Goal: Information Seeking & Learning: Learn about a topic

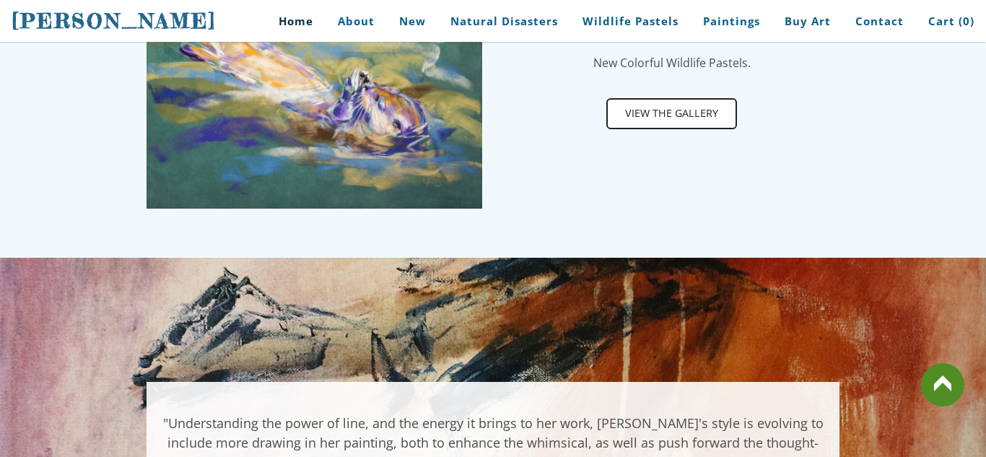
scroll to position [866, 0]
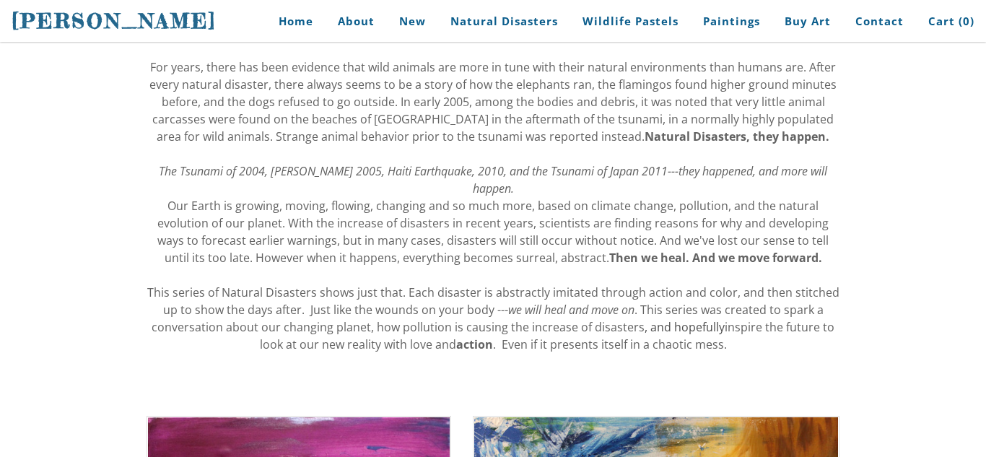
scroll to position [173, 0]
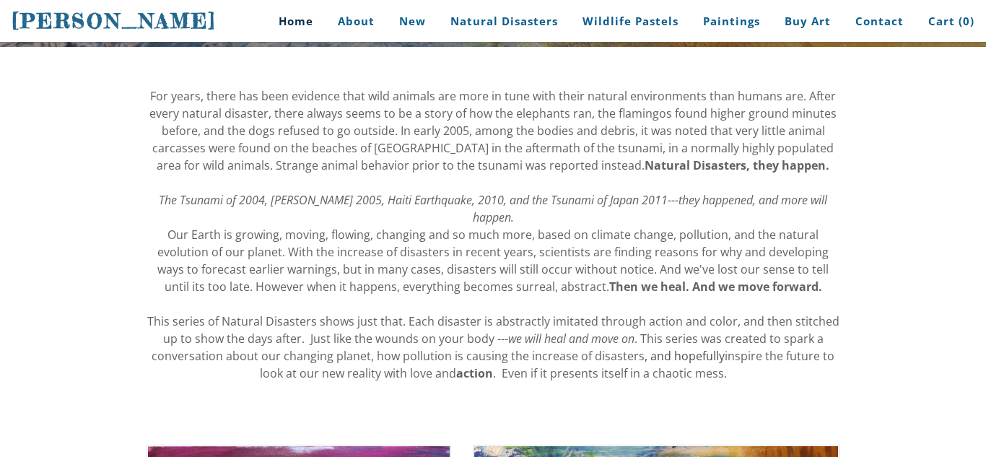
click at [295, 18] on link "Home" at bounding box center [290, 21] width 67 height 32
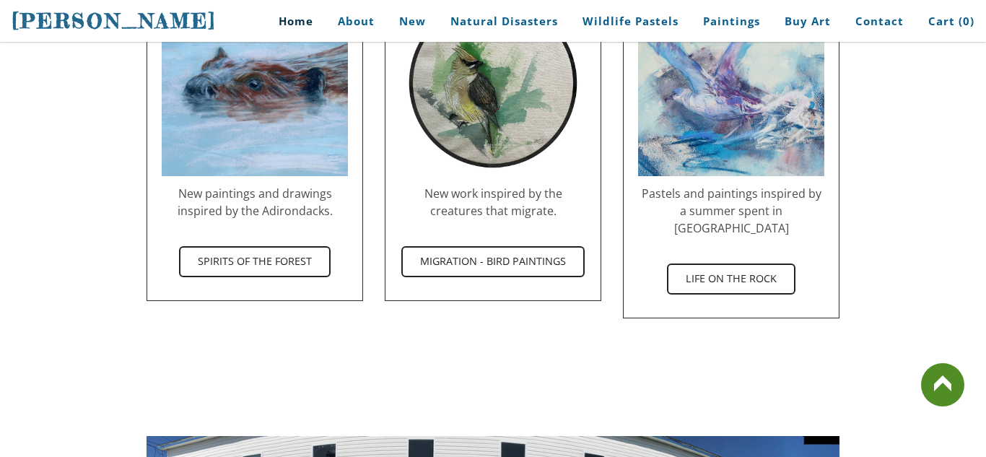
scroll to position [1790, 0]
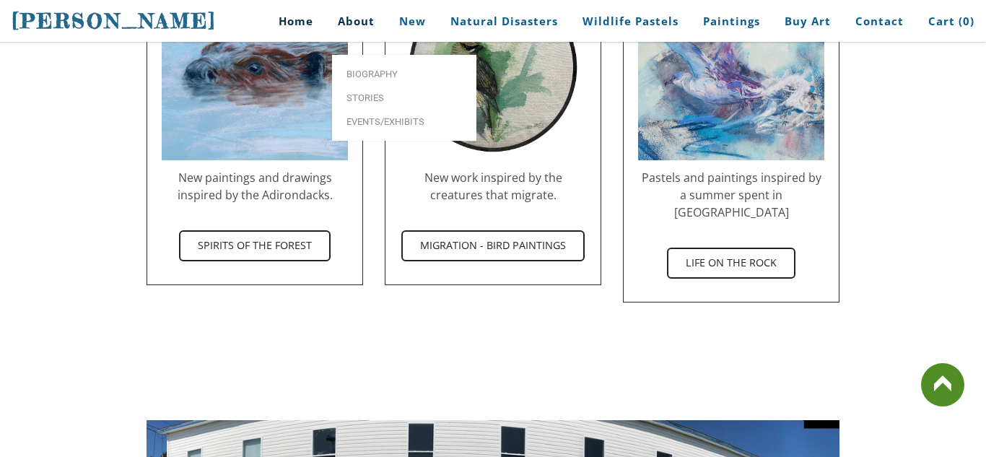
click at [363, 29] on link "About" at bounding box center [356, 21] width 58 height 32
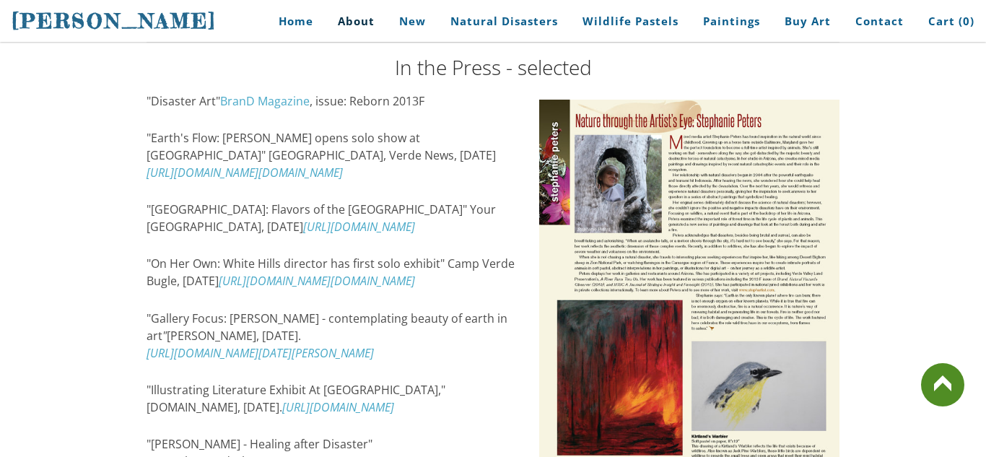
scroll to position [1935, 0]
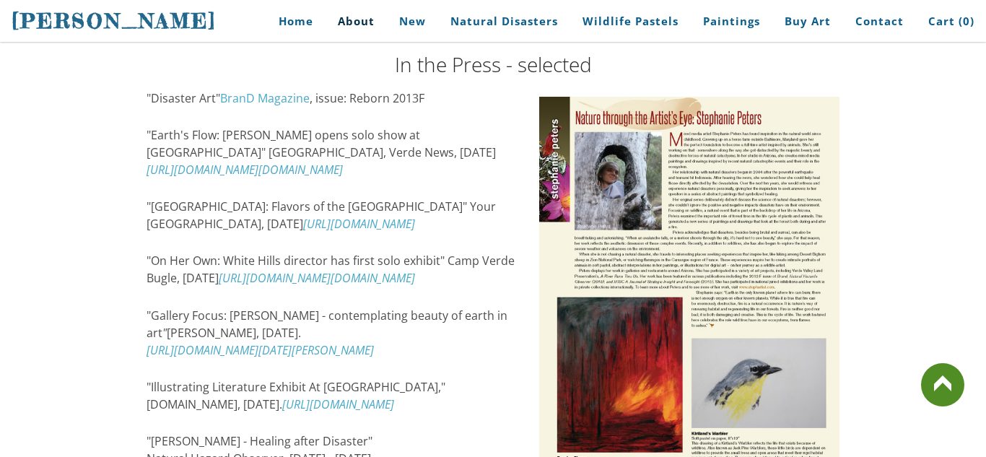
drag, startPoint x: 150, startPoint y: 84, endPoint x: 183, endPoint y: 85, distance: 33.2
click at [183, 90] on div ""Disaster Art" BranD Magazine , issue: Reborn 2013F" at bounding box center [332, 98] width 371 height 17
click at [180, 90] on div ""Disaster Art" BranD Magazine , issue: Reborn 2013F" at bounding box center [332, 98] width 371 height 17
drag, startPoint x: 180, startPoint y: 84, endPoint x: 170, endPoint y: 89, distance: 10.3
click at [170, 90] on div ""Disaster Art" BranD Magazine , issue: Reborn 2013F" at bounding box center [332, 98] width 371 height 17
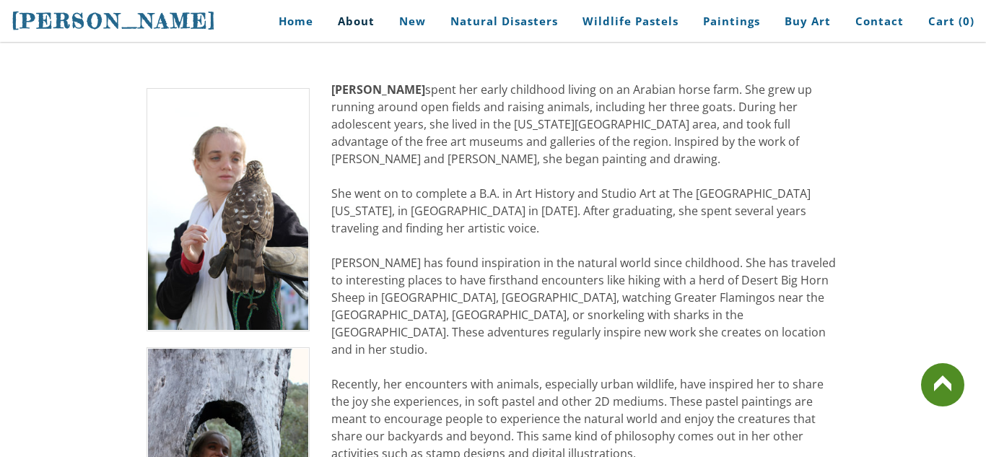
scroll to position [283, 0]
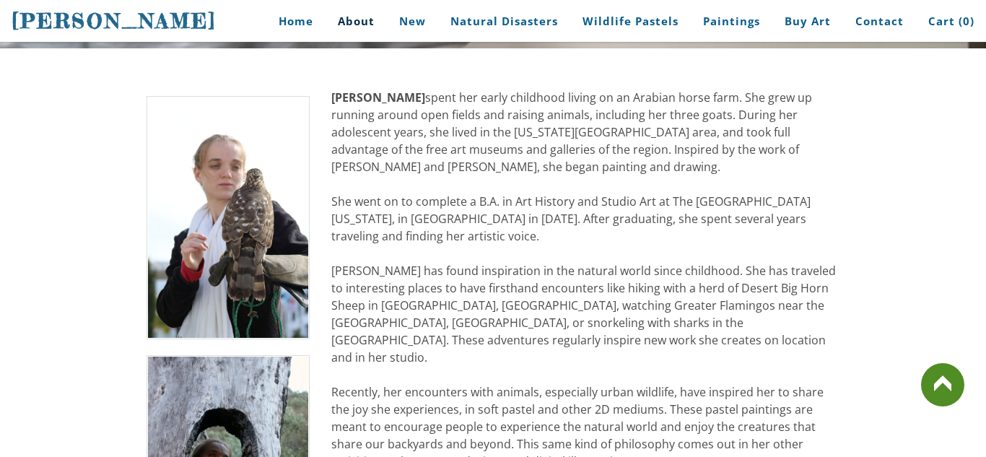
drag, startPoint x: 343, startPoint y: 203, endPoint x: 368, endPoint y: 206, distance: 25.5
